Goal: Transaction & Acquisition: Purchase product/service

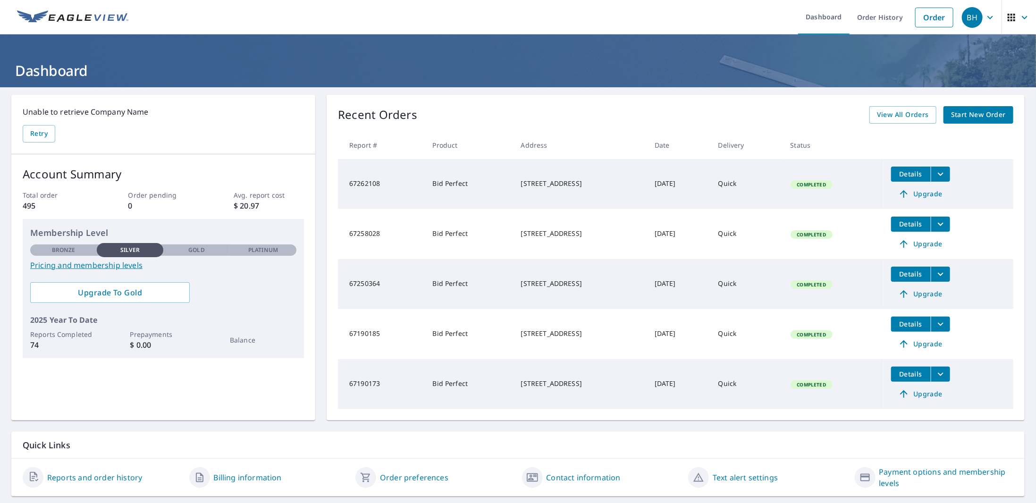
click at [969, 116] on span "Start New Order" at bounding box center [978, 115] width 55 height 12
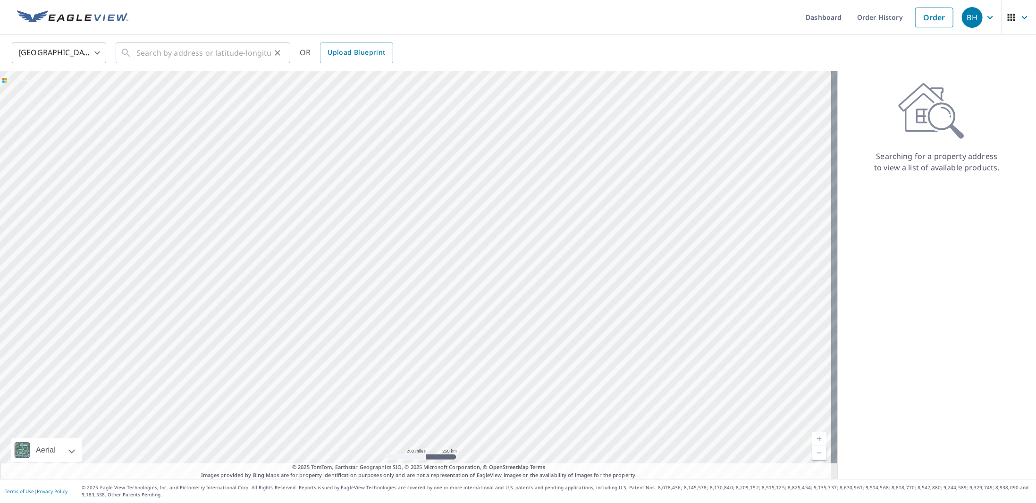
click at [135, 54] on div "​" at bounding box center [203, 52] width 175 height 21
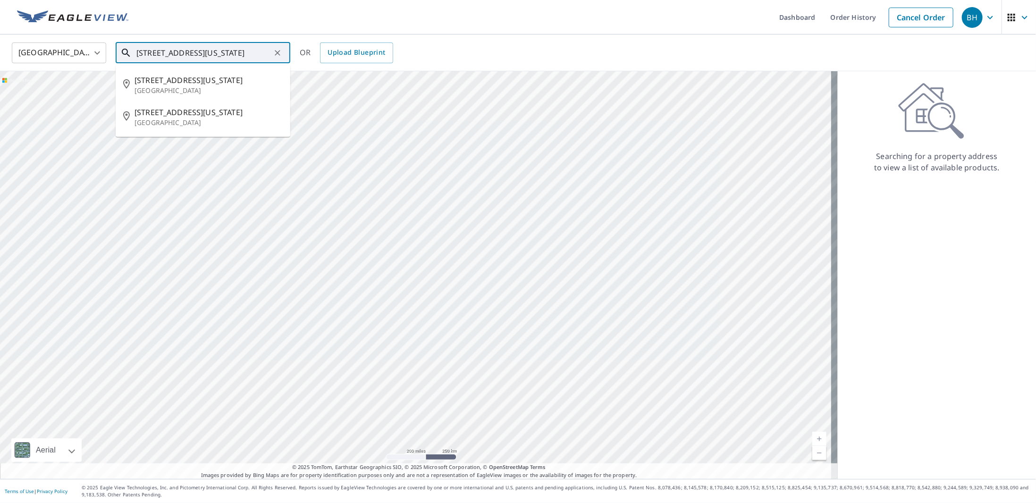
scroll to position [0, 12]
click at [161, 113] on span "[STREET_ADDRESS][US_STATE]" at bounding box center [208, 112] width 148 height 11
type input "[STREET_ADDRESS][US_STATE]"
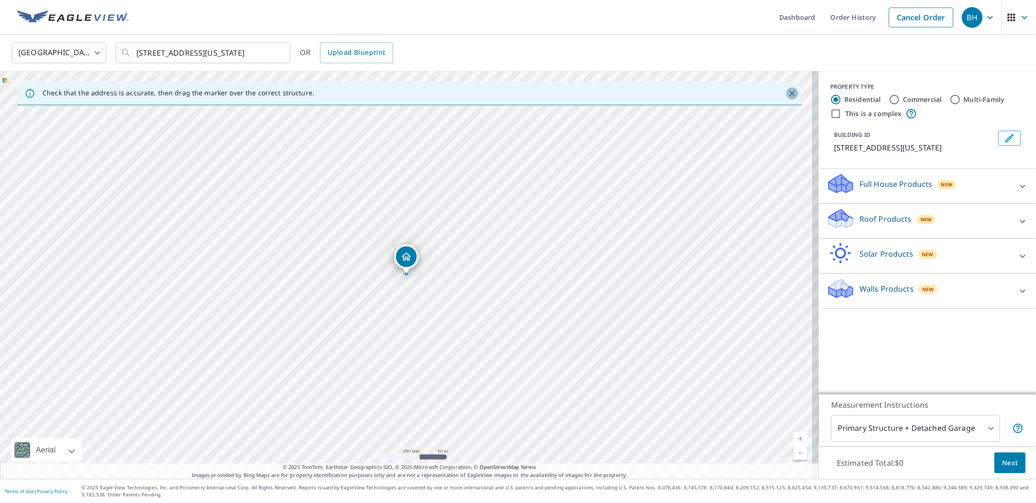
click at [789, 92] on icon "Close" at bounding box center [792, 94] width 6 height 6
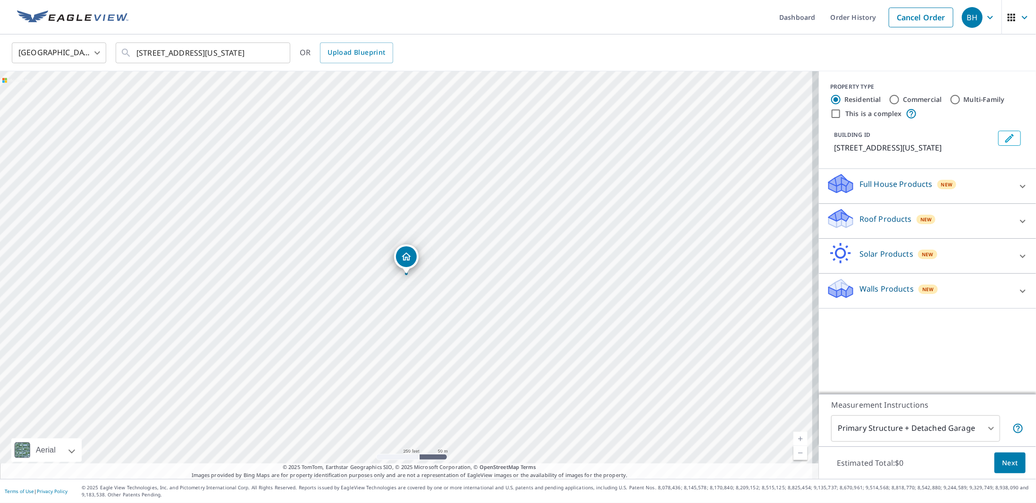
click at [849, 235] on div "Roof Products New" at bounding box center [918, 221] width 185 height 27
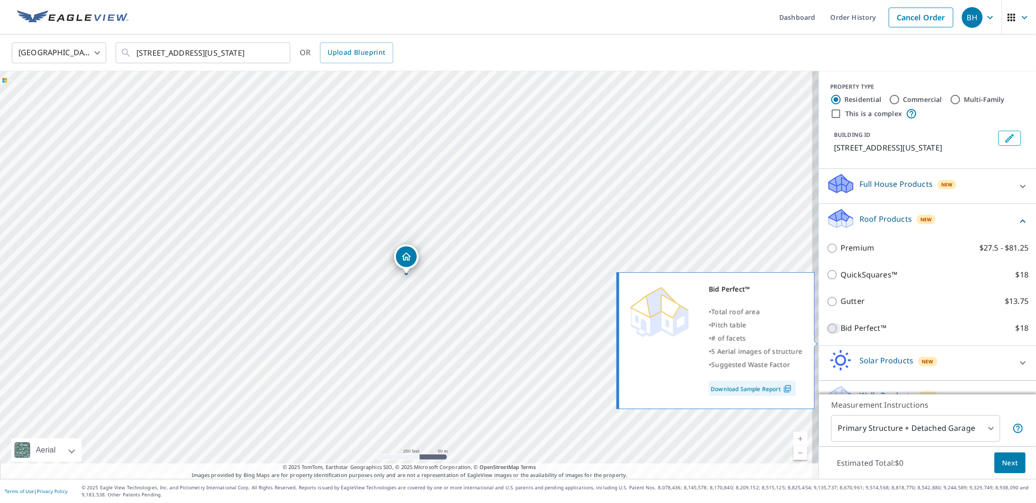
click at [828, 334] on input "Bid Perfect™ $18" at bounding box center [833, 328] width 14 height 11
checkbox input "true"
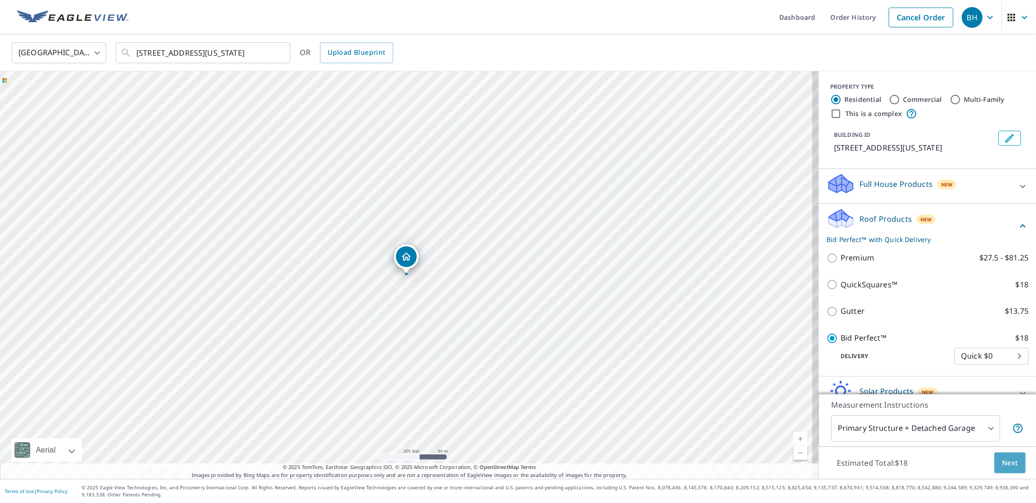
click at [1003, 461] on span "Next" at bounding box center [1010, 463] width 16 height 12
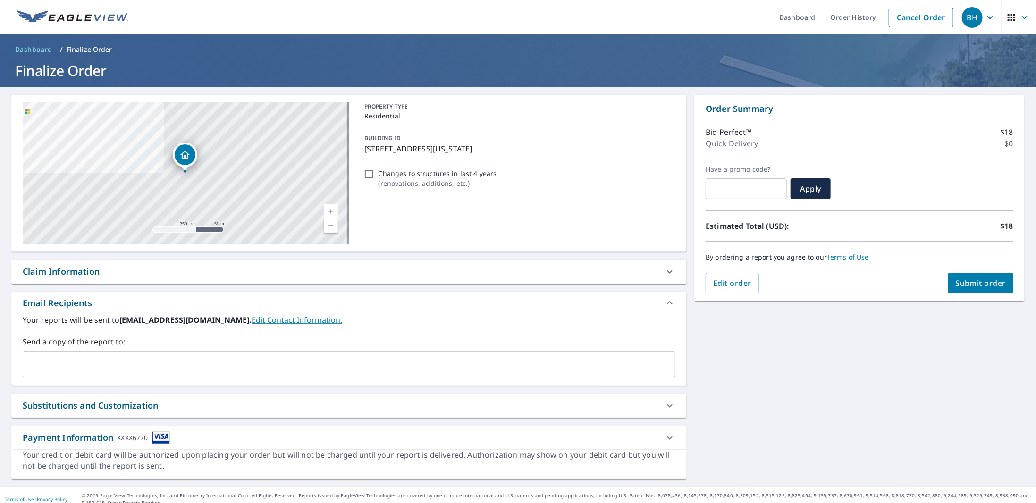
drag, startPoint x: 367, startPoint y: 172, endPoint x: 389, endPoint y: 178, distance: 22.6
click at [367, 172] on input "Changes to structures in last 4 years ( renovations, additions, etc. )" at bounding box center [368, 173] width 11 height 11
checkbox input "true"
click at [963, 285] on span "Submit order" at bounding box center [981, 283] width 50 height 10
